Goal: Check status: Check status

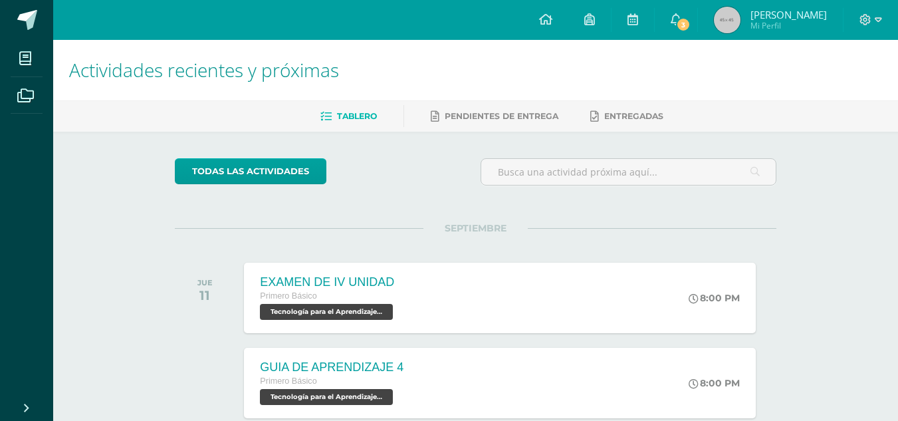
click at [791, 29] on span "Mi Perfil" at bounding box center [789, 25] width 76 height 11
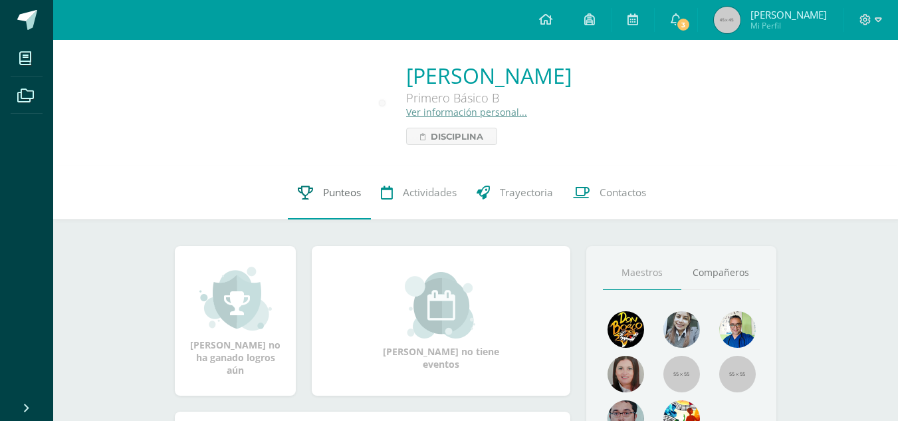
click at [324, 195] on span "Punteos" at bounding box center [342, 193] width 38 height 14
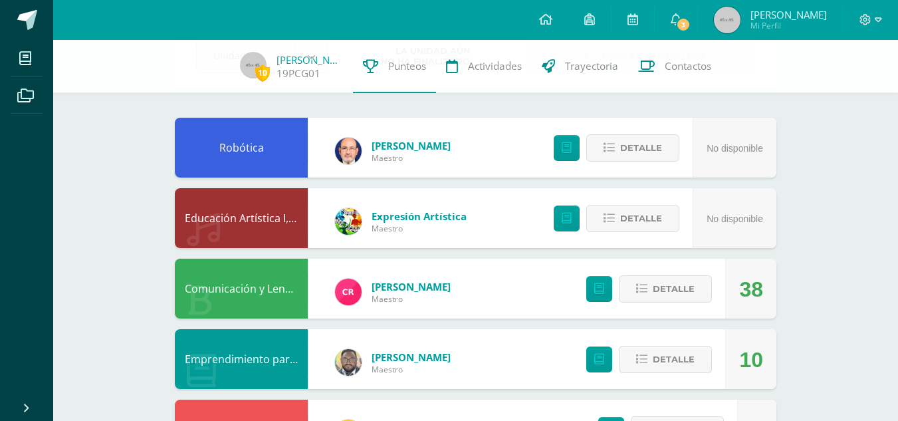
scroll to position [90, 0]
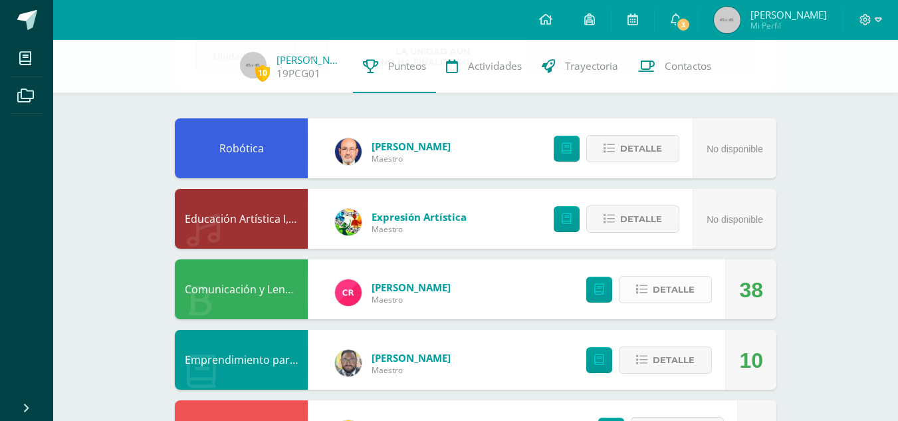
click at [682, 290] on span "Detalle" at bounding box center [674, 289] width 42 height 25
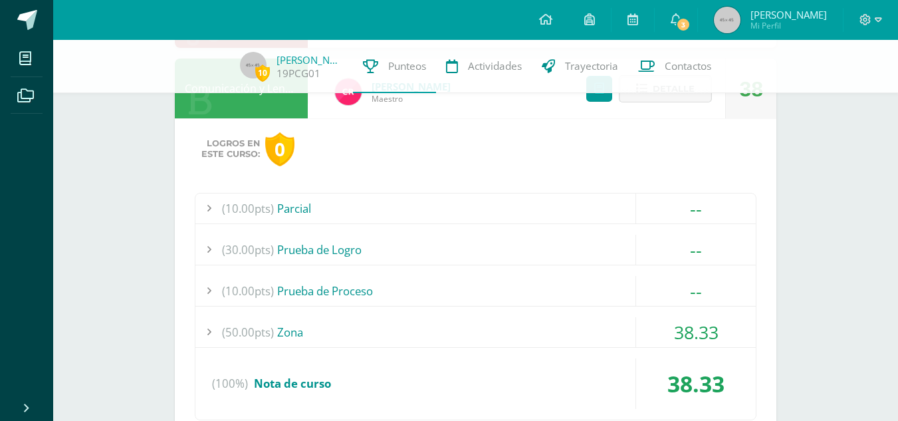
scroll to position [325, 0]
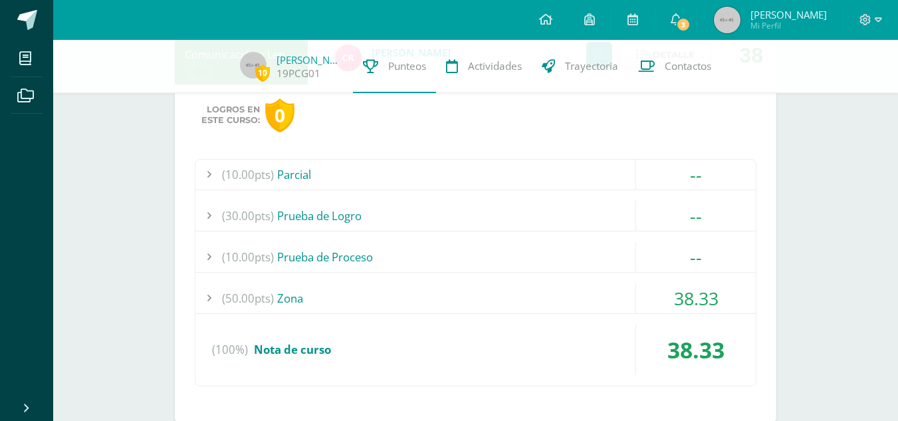
click at [289, 252] on div "(10.00pts) Prueba de Proceso" at bounding box center [475, 257] width 561 height 30
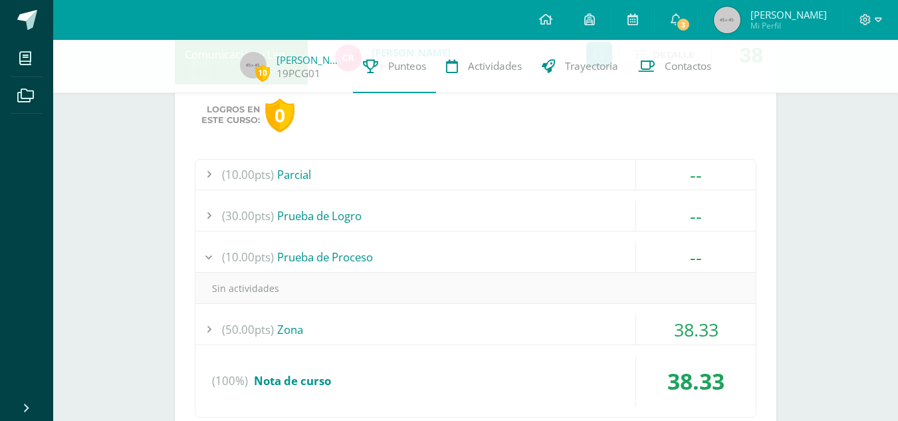
click at [250, 336] on span "(50.00pts)" at bounding box center [248, 330] width 52 height 30
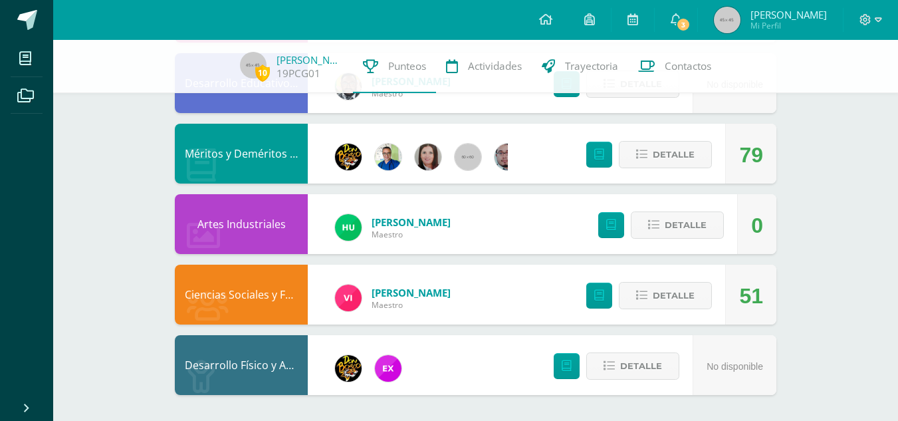
scroll to position [1404, 0]
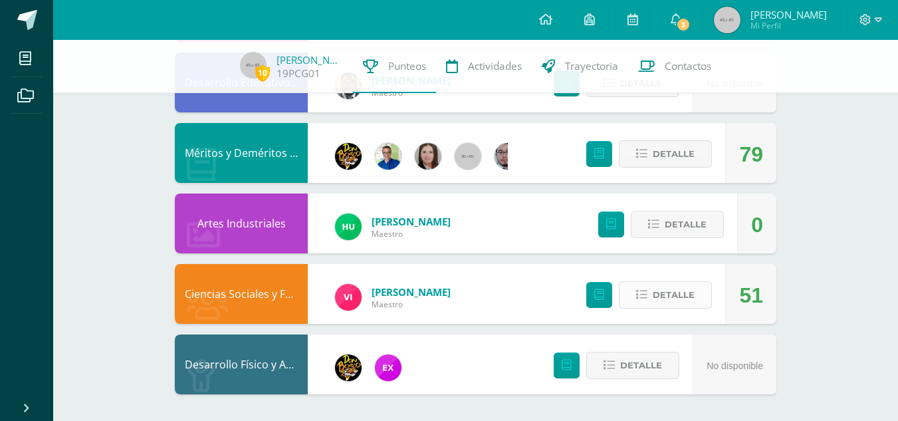
click at [664, 287] on span "Detalle" at bounding box center [674, 295] width 42 height 25
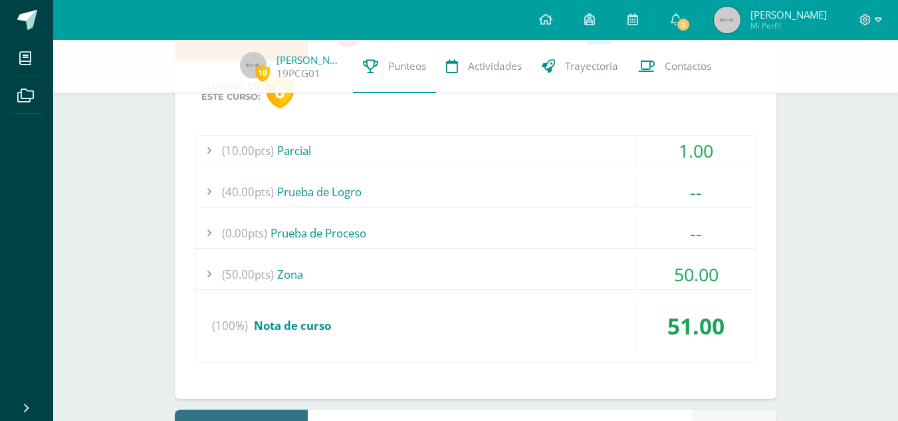
click at [258, 275] on span "(50.00pts)" at bounding box center [248, 274] width 52 height 30
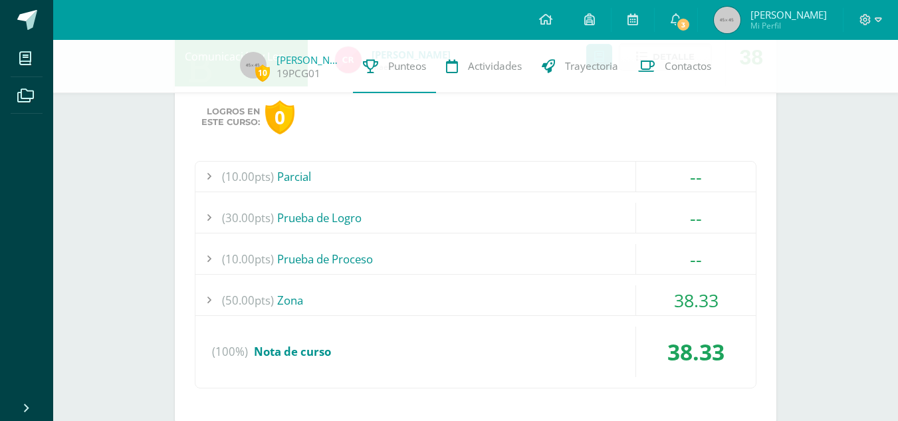
scroll to position [335, 0]
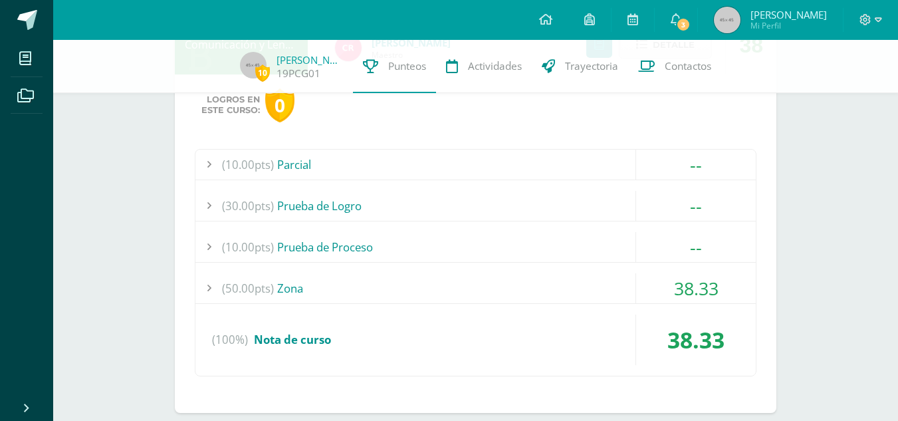
click at [245, 291] on span "(50.00pts)" at bounding box center [248, 288] width 52 height 30
